Goal: Communication & Community: Ask a question

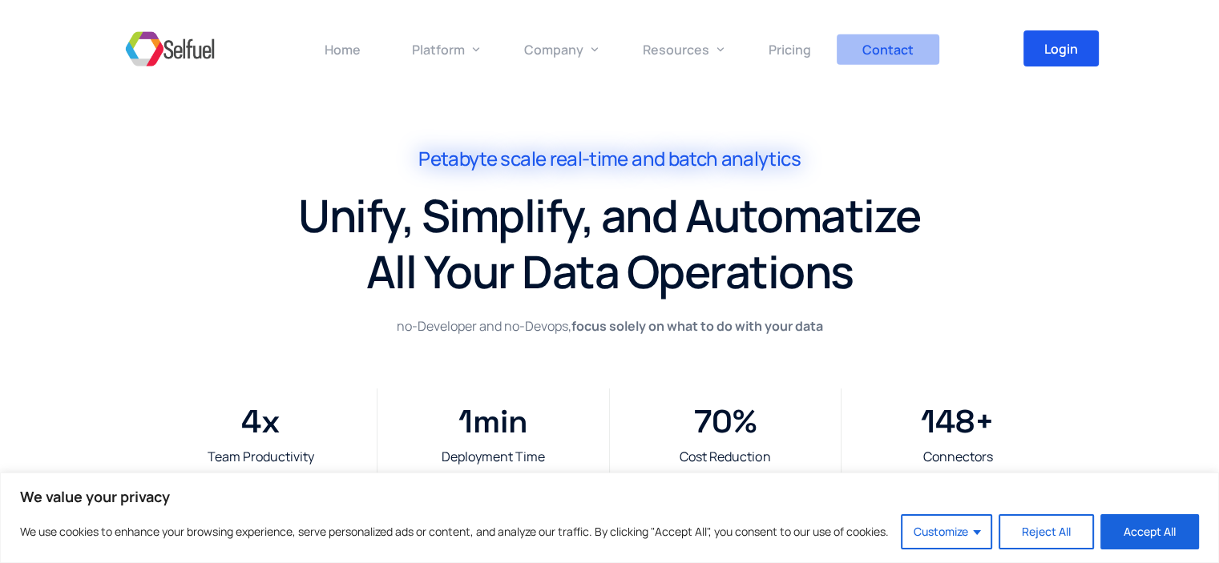
click at [899, 56] on span "Contact" at bounding box center [887, 50] width 51 height 18
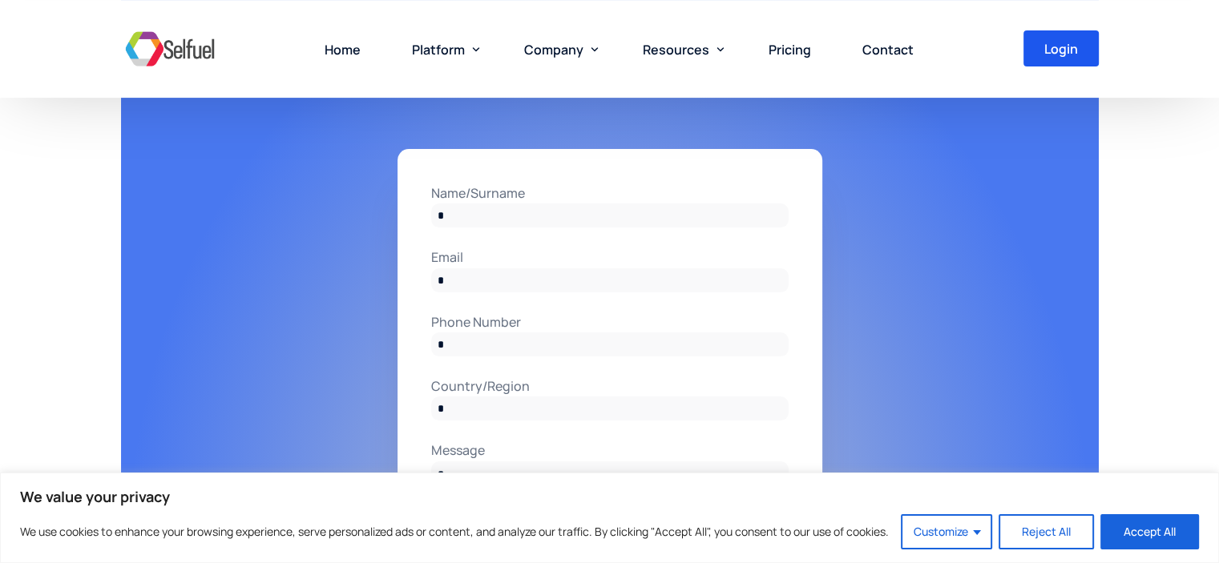
scroll to position [95, 0]
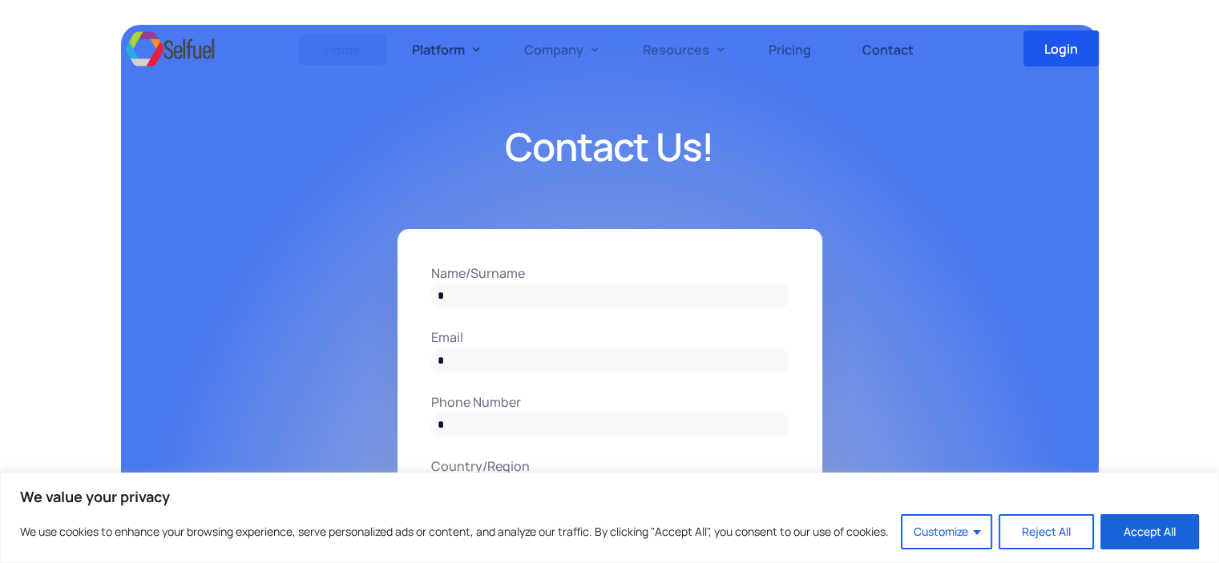
click at [362, 51] on link "Home" at bounding box center [342, 49] width 87 height 98
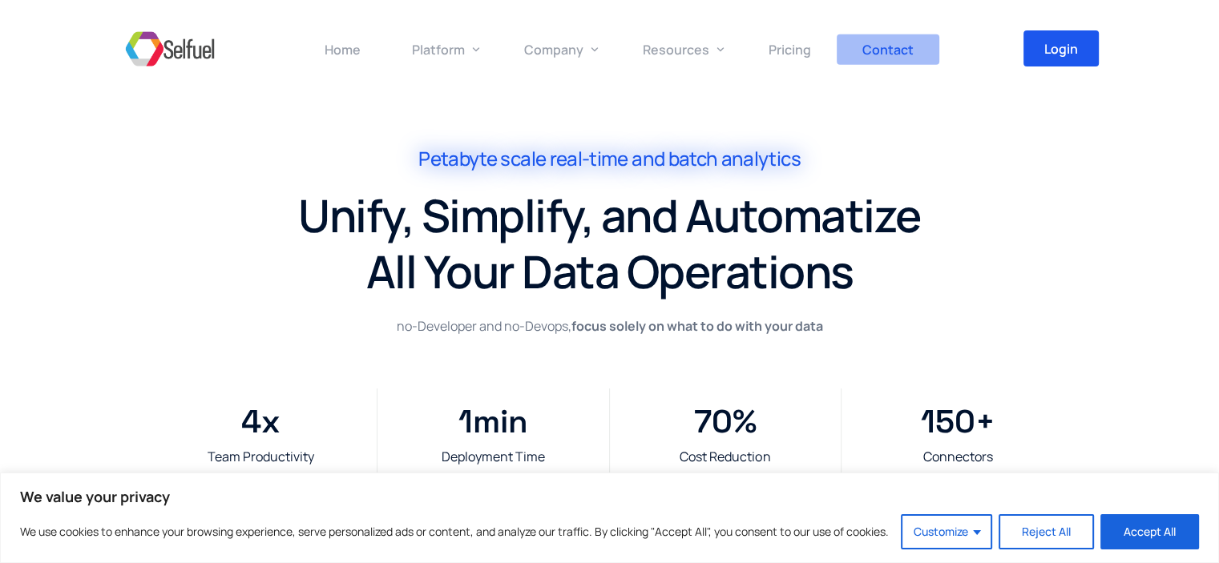
click at [908, 53] on span "Contact" at bounding box center [887, 50] width 51 height 18
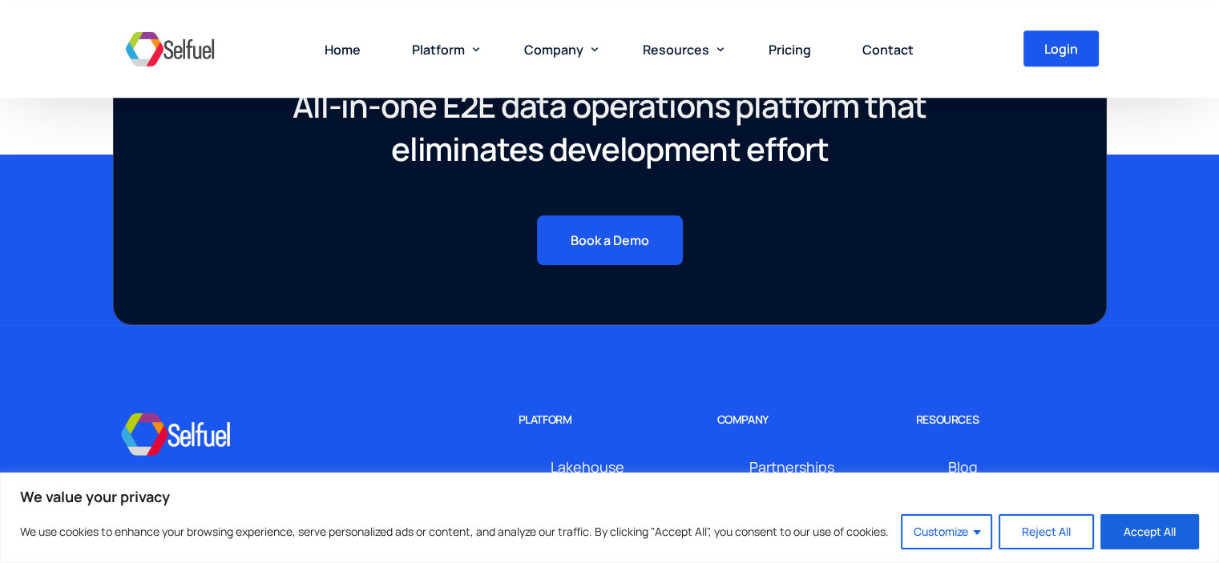
scroll to position [1618, 0]
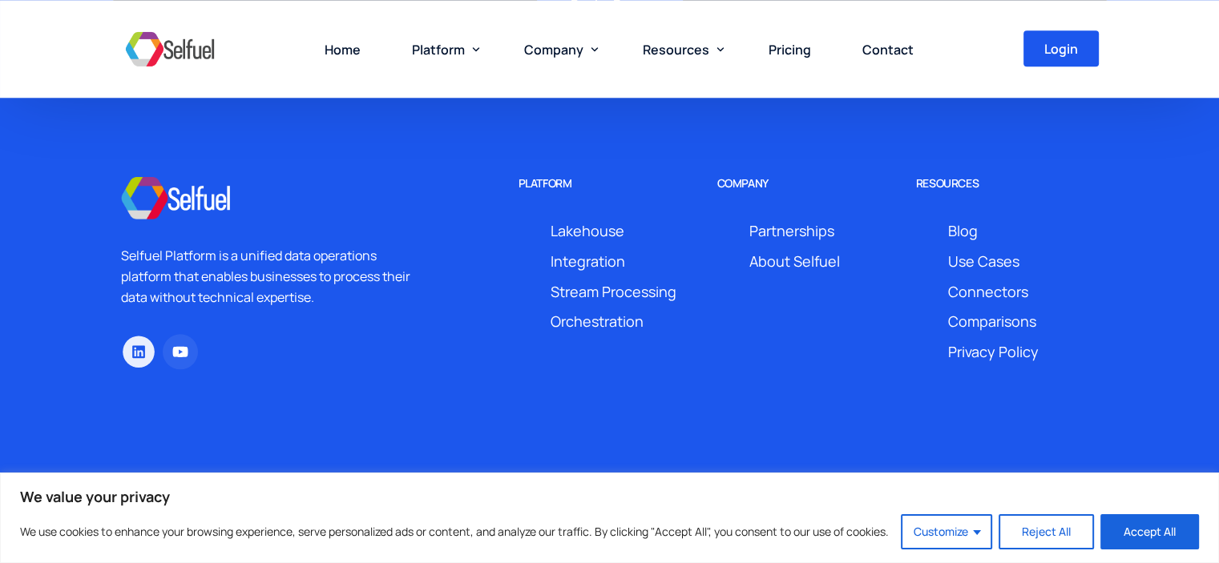
click at [135, 349] on icon at bounding box center [138, 352] width 14 height 14
click at [1047, 525] on button "Reject All" at bounding box center [1045, 531] width 95 height 35
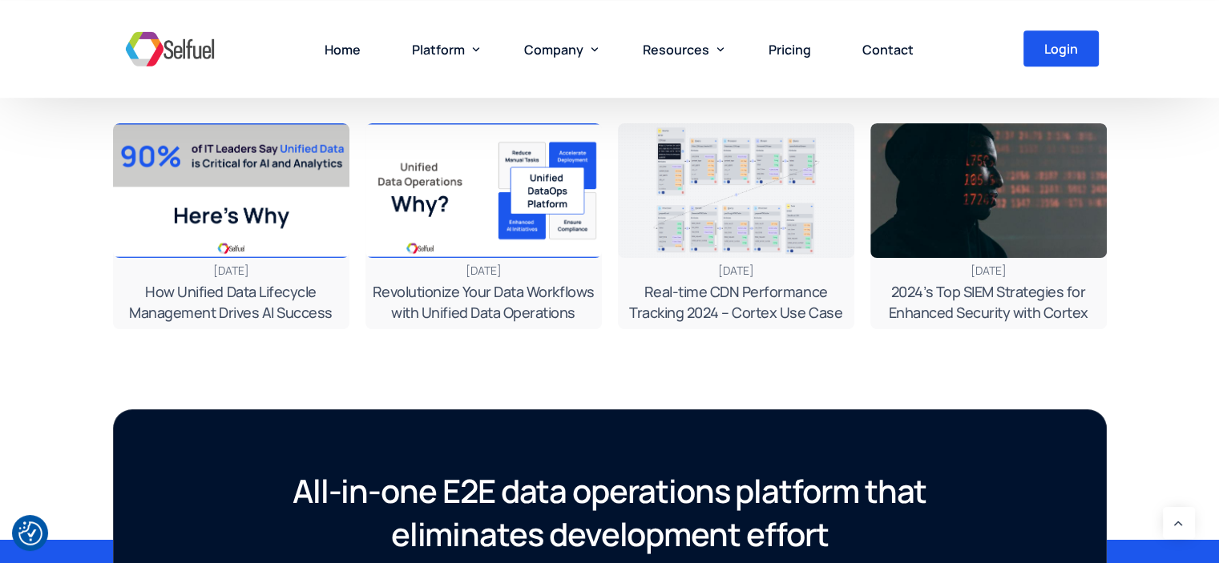
scroll to position [576, 0]
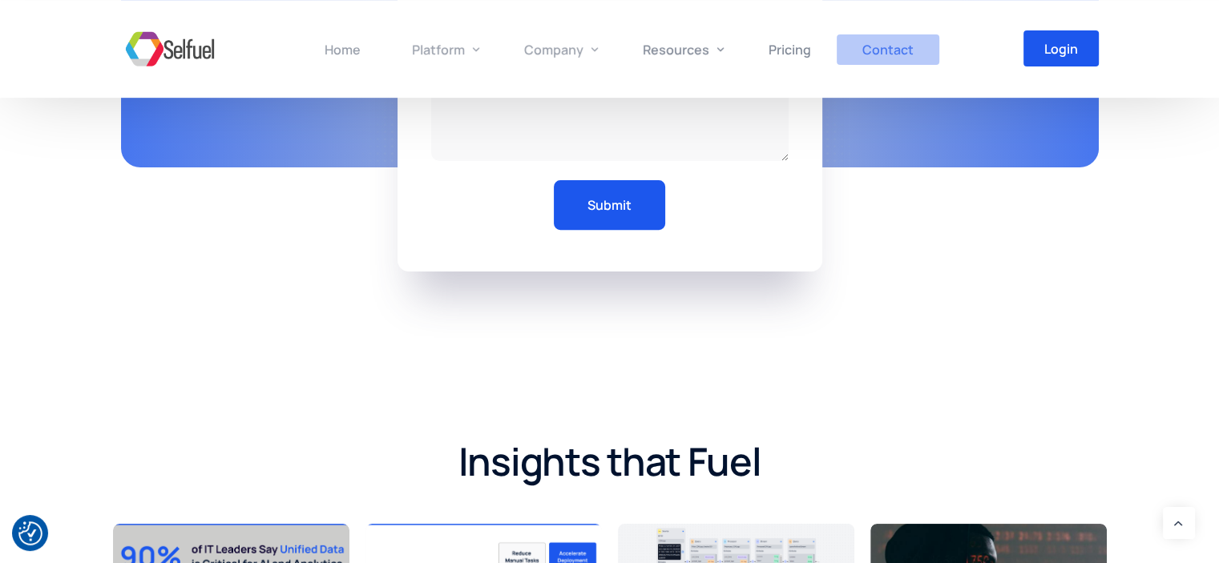
click at [872, 58] on link "Contact" at bounding box center [888, 49] width 103 height 98
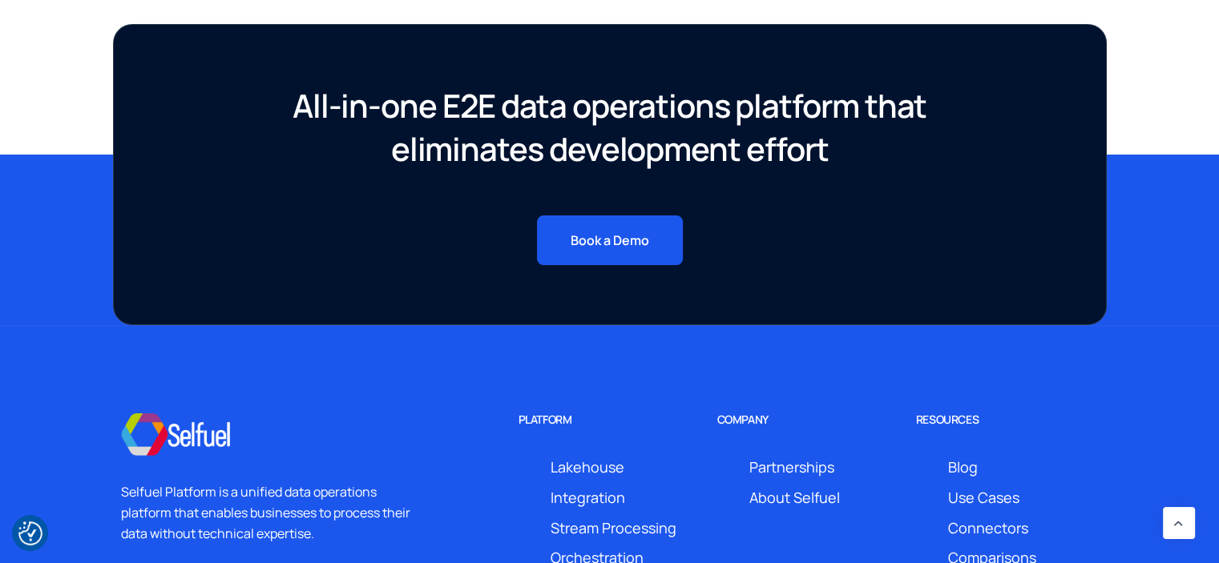
scroll to position [1618, 0]
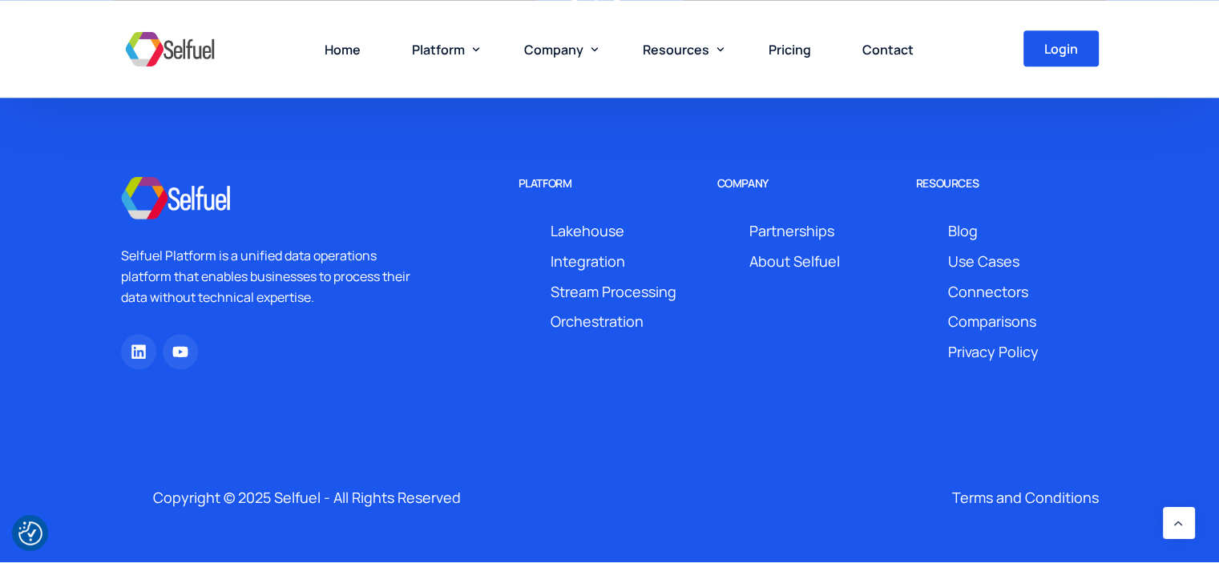
click at [686, 432] on div "Selfuel Platform is a unified data operations platform that enables businesses …" at bounding box center [610, 326] width 994 height 474
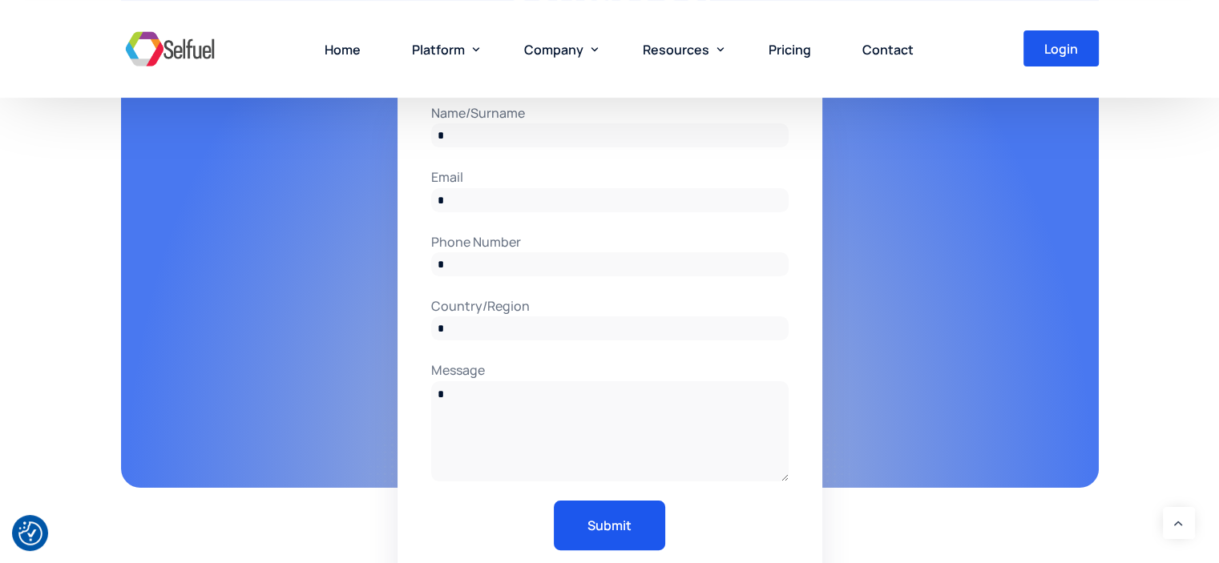
scroll to position [175, 0]
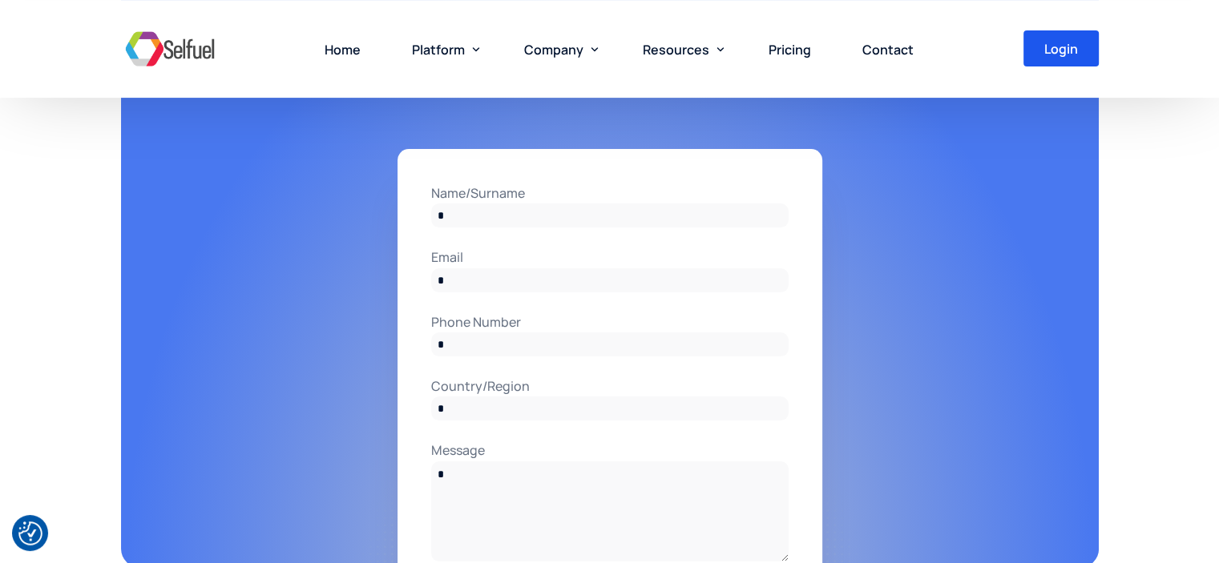
click at [620, 232] on form "Name/Surname Email Phone Number Country/Region Message Submit" at bounding box center [604, 411] width 369 height 456
click at [621, 227] on input "Name/Surname" at bounding box center [609, 216] width 357 height 24
type input "**********"
click at [570, 278] on input "Email" at bounding box center [609, 280] width 357 height 24
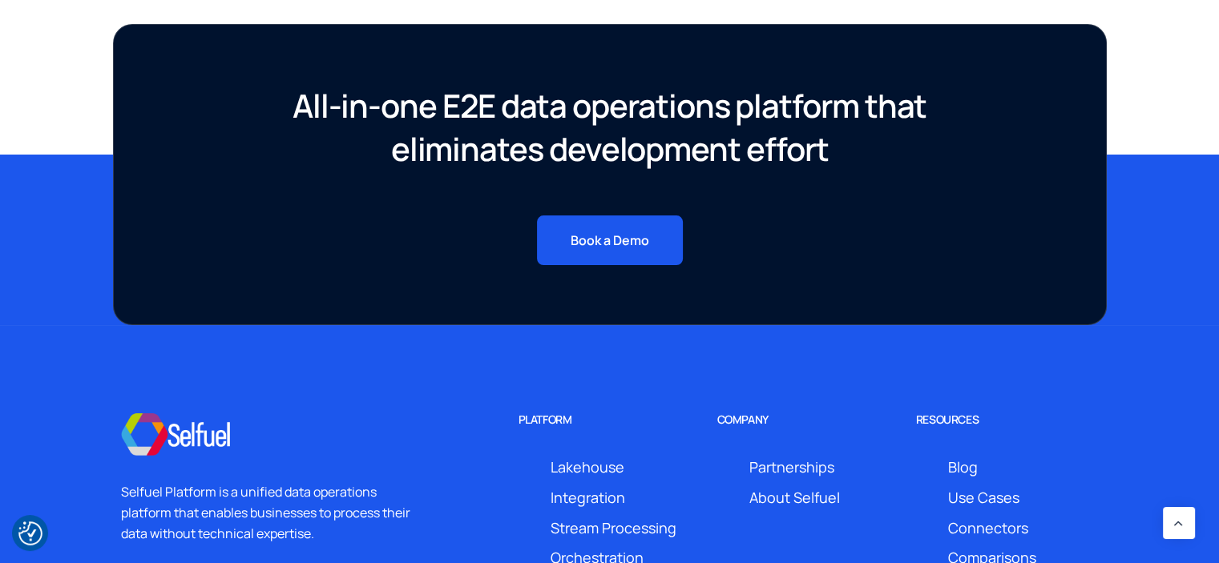
scroll to position [1618, 0]
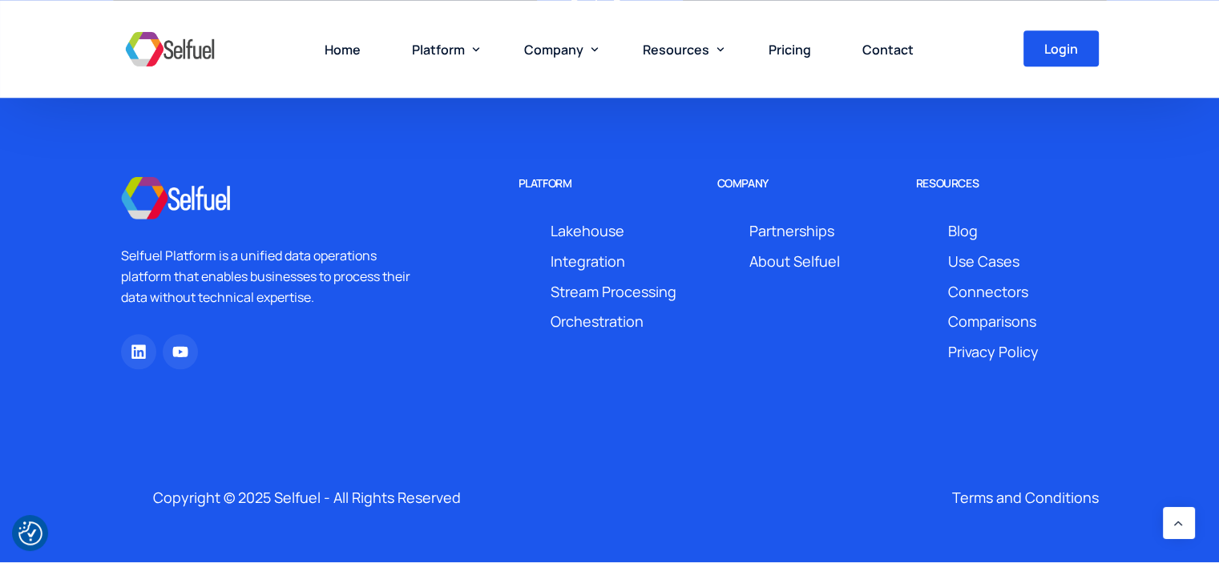
type input "**********"
click at [1010, 518] on div "Terms and Conditions" at bounding box center [1009, 499] width 179 height 50
click at [1016, 500] on span "Terms and Conditions" at bounding box center [1025, 498] width 147 height 24
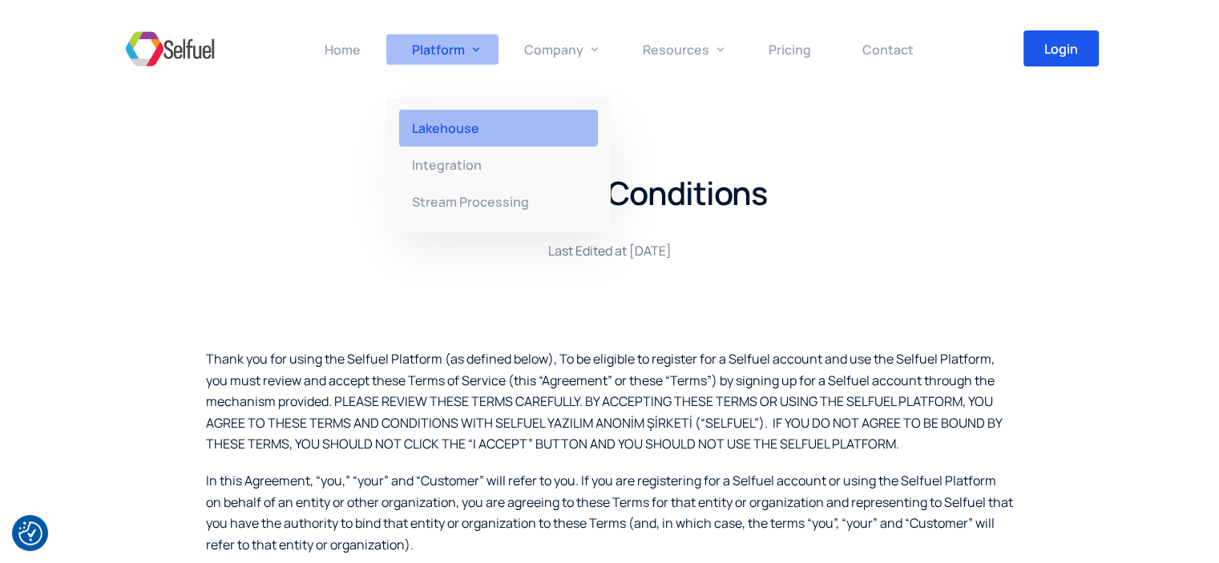
click at [457, 118] on link "Lakehouse" at bounding box center [498, 128] width 224 height 37
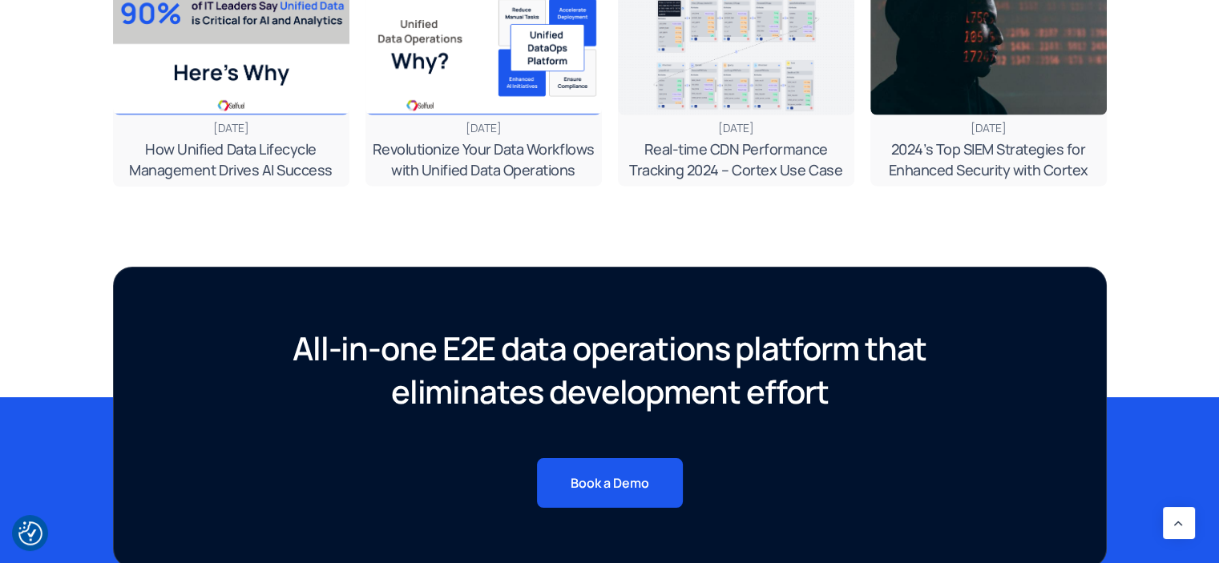
scroll to position [3606, 0]
